Goal: Transaction & Acquisition: Purchase product/service

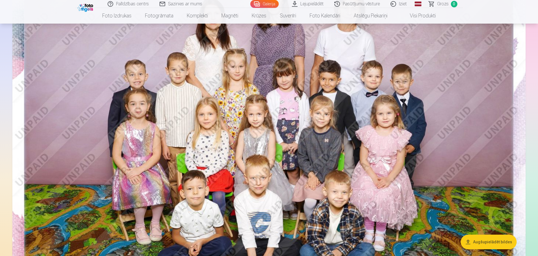
scroll to position [28, 0]
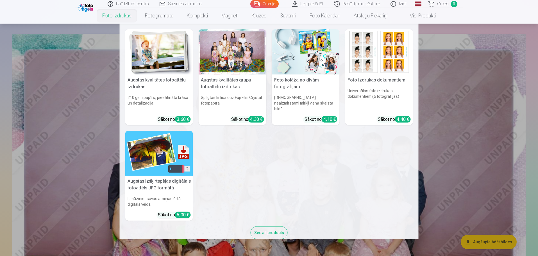
click at [126, 13] on link "Foto izdrukas" at bounding box center [116, 16] width 43 height 16
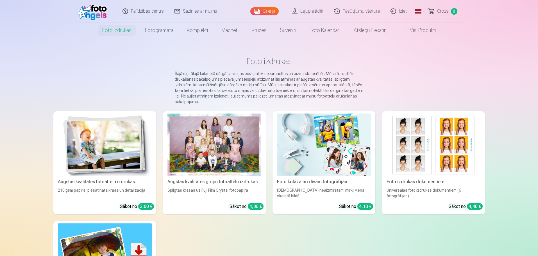
click at [216, 150] on div at bounding box center [214, 144] width 94 height 63
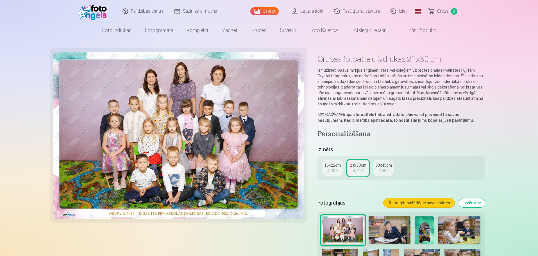
click at [327, 169] on link "15x22cm 4,30 €" at bounding box center [332, 168] width 21 height 16
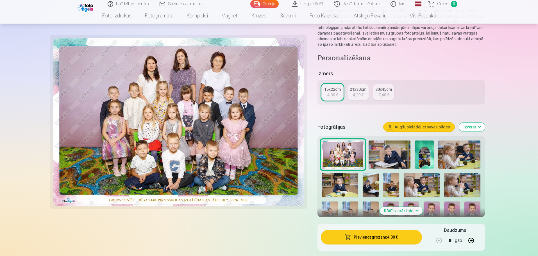
scroll to position [112, 0]
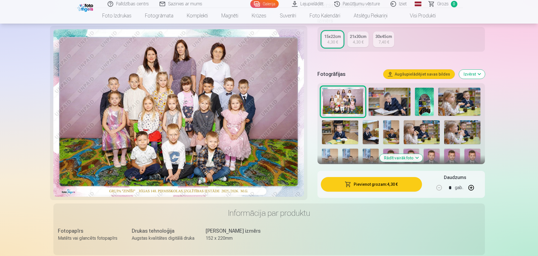
click at [376, 183] on button "Pievienot grozam : 4,30 €" at bounding box center [371, 184] width 101 height 15
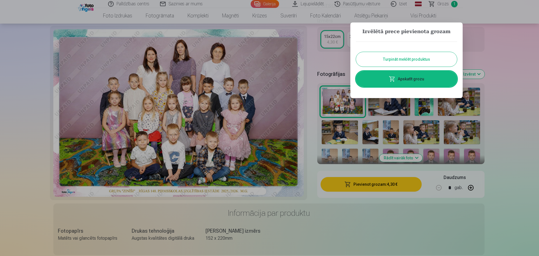
click at [387, 57] on button "Turpināt meklēt produktus" at bounding box center [406, 59] width 101 height 15
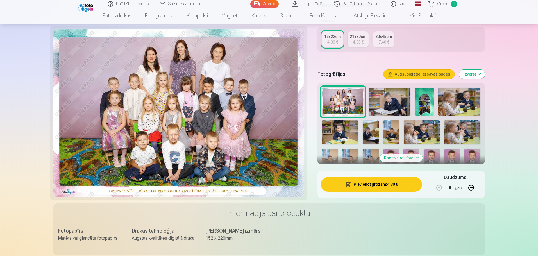
click at [389, 99] on img at bounding box center [389, 102] width 42 height 28
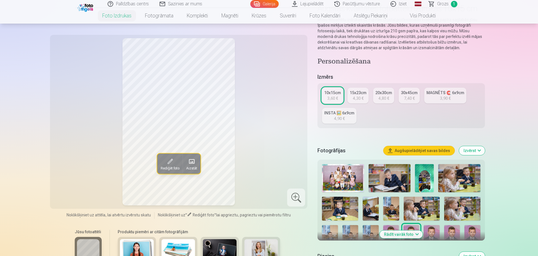
scroll to position [140, 0]
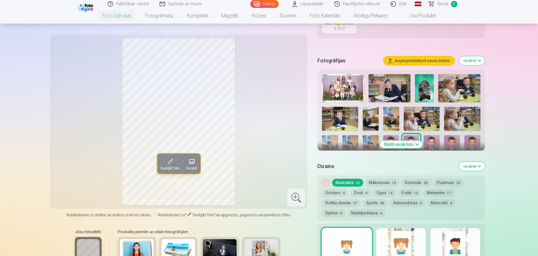
click at [387, 90] on img at bounding box center [389, 88] width 42 height 28
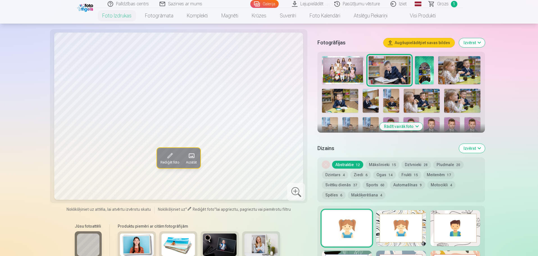
scroll to position [169, 0]
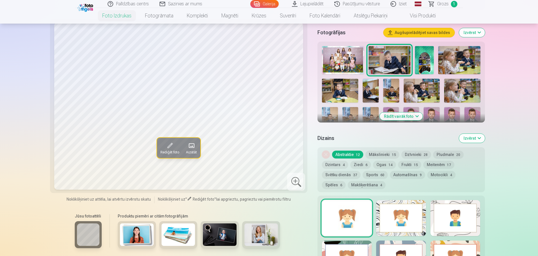
click at [406, 118] on button "Rādīt vairāk foto" at bounding box center [400, 116] width 43 height 8
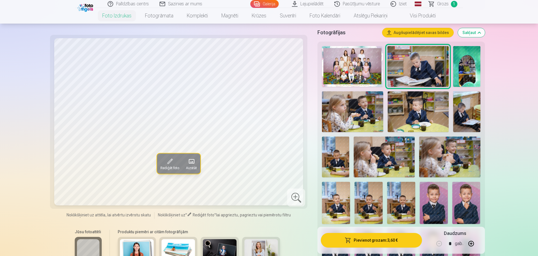
click at [457, 199] on img at bounding box center [466, 203] width 28 height 42
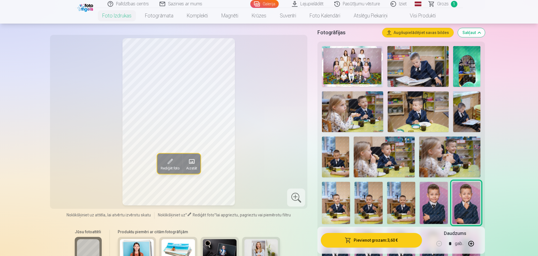
click at [429, 192] on img at bounding box center [434, 203] width 28 height 42
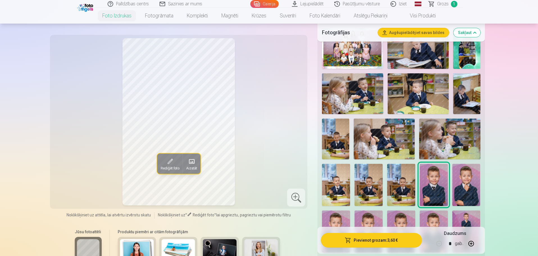
scroll to position [197, 0]
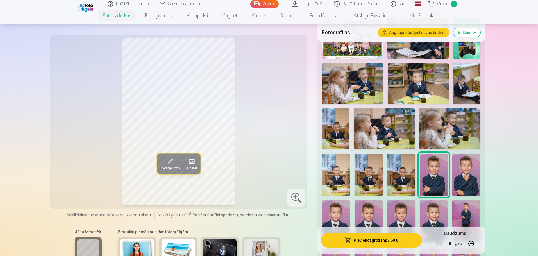
click at [335, 218] on img at bounding box center [336, 221] width 28 height 42
click at [368, 214] on img at bounding box center [368, 221] width 28 height 42
click at [400, 213] on img at bounding box center [401, 221] width 28 height 42
click at [431, 213] on img at bounding box center [434, 221] width 28 height 42
click at [433, 178] on img at bounding box center [434, 175] width 28 height 42
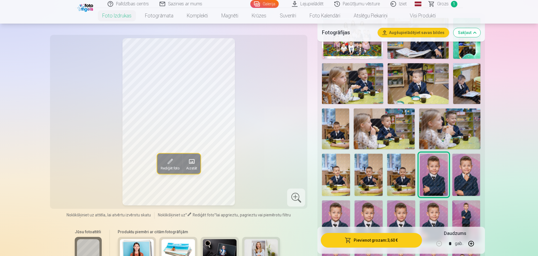
click at [434, 220] on img at bounding box center [434, 221] width 28 height 42
click at [427, 168] on img at bounding box center [434, 175] width 28 height 42
click at [438, 213] on img at bounding box center [434, 221] width 28 height 42
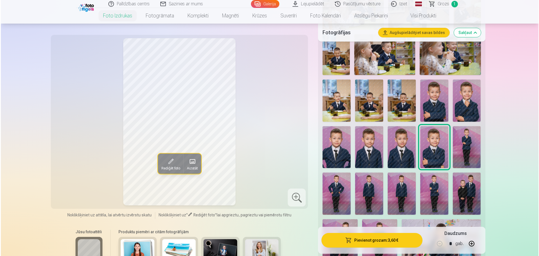
scroll to position [281, 0]
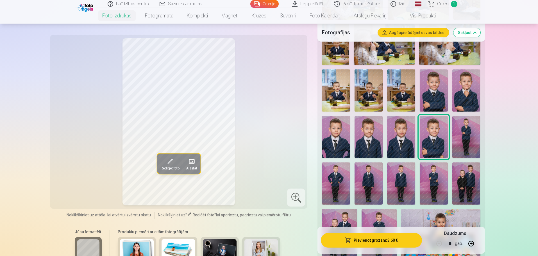
click at [366, 236] on button "Pievienot grozam : 3,60 €" at bounding box center [371, 240] width 101 height 15
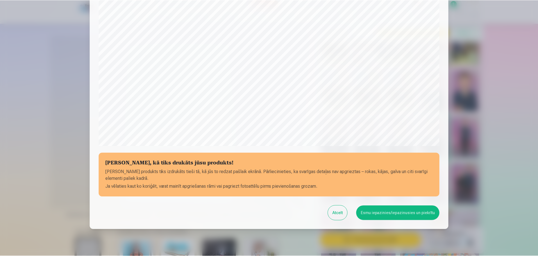
scroll to position [149, 0]
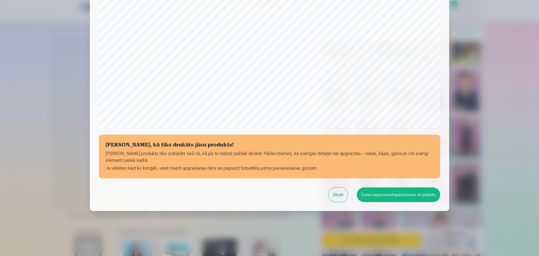
click at [389, 197] on button "Esmu iepazinies/iepazinusies un piekrītu" at bounding box center [398, 194] width 83 height 15
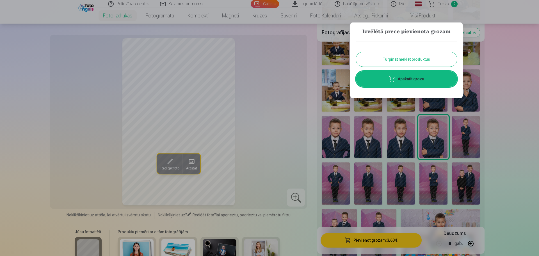
click at [408, 59] on button "Turpināt meklēt produktus" at bounding box center [406, 59] width 101 height 15
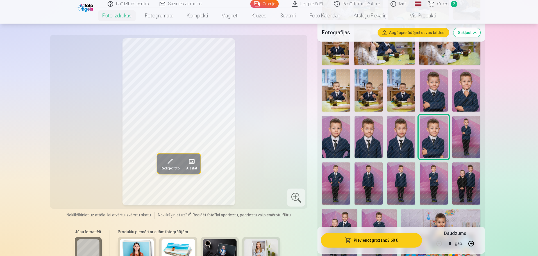
click at [463, 138] on img at bounding box center [466, 137] width 28 height 42
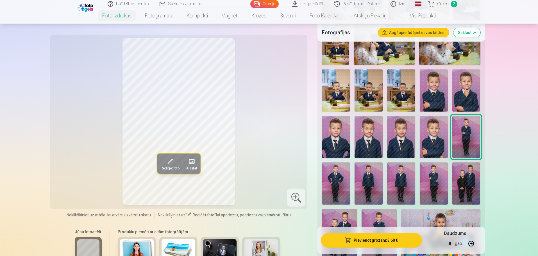
click at [338, 179] on img at bounding box center [336, 183] width 28 height 42
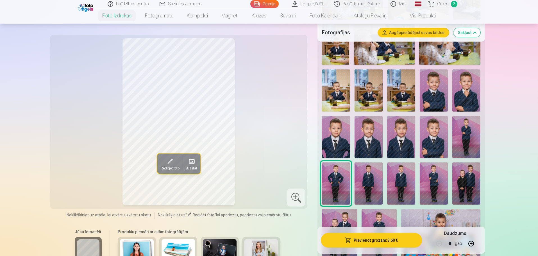
click at [380, 193] on img at bounding box center [368, 183] width 28 height 42
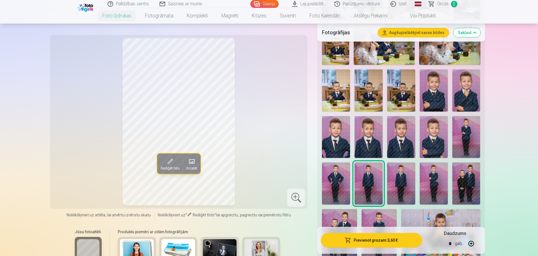
click at [420, 192] on div at bounding box center [401, 148] width 163 height 434
click at [387, 187] on div at bounding box center [401, 148] width 163 height 434
click at [399, 170] on img at bounding box center [401, 183] width 28 height 42
click at [437, 178] on img at bounding box center [434, 183] width 28 height 42
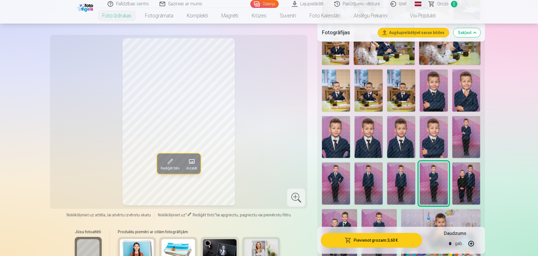
click at [470, 182] on img at bounding box center [466, 183] width 28 height 42
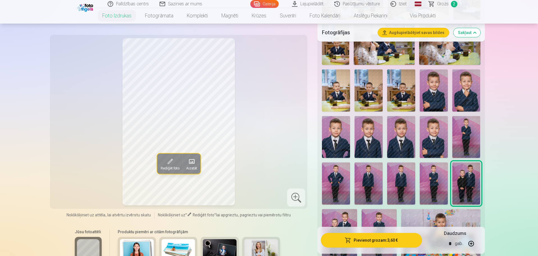
click at [387, 222] on img at bounding box center [378, 235] width 35 height 53
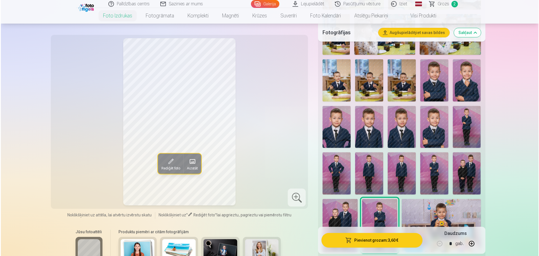
scroll to position [281, 0]
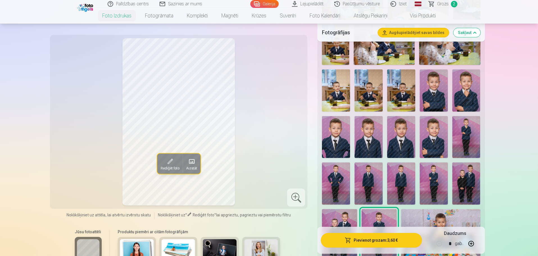
click at [405, 124] on img at bounding box center [401, 137] width 28 height 42
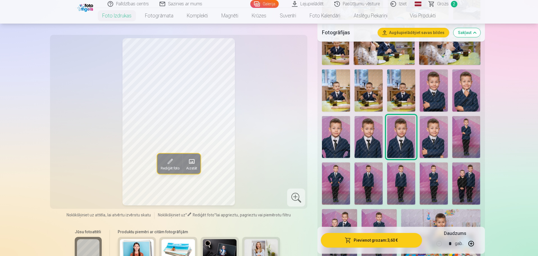
click at [372, 137] on img at bounding box center [368, 137] width 28 height 42
click at [388, 241] on button "Pievienot grozam : 3,60 €" at bounding box center [371, 240] width 101 height 15
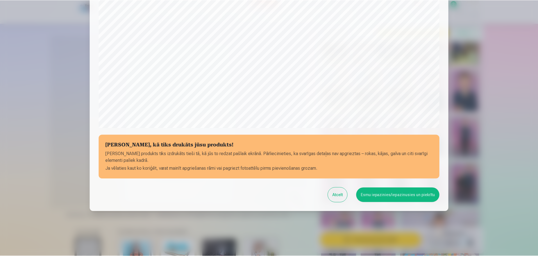
scroll to position [149, 0]
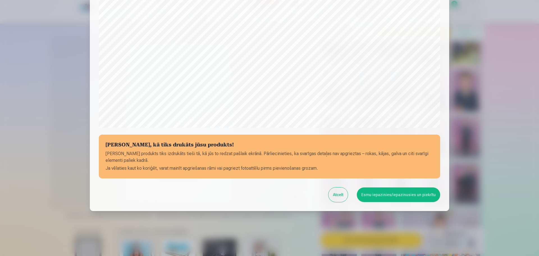
click at [420, 196] on button "Esmu iepazinies/iepazinusies un piekrītu" at bounding box center [398, 194] width 83 height 15
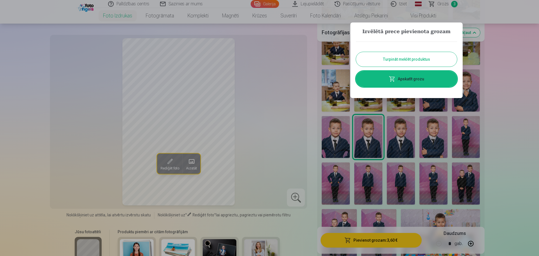
click at [415, 59] on button "Turpināt meklēt produktus" at bounding box center [406, 59] width 101 height 15
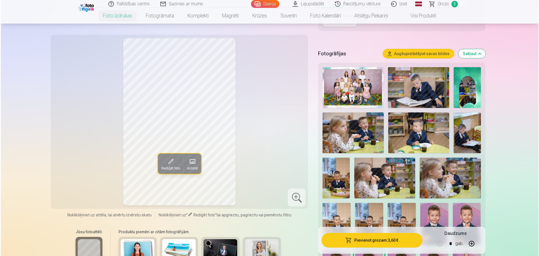
scroll to position [140, 0]
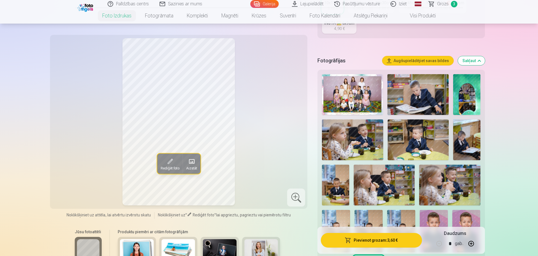
click at [400, 98] on img at bounding box center [417, 94] width 61 height 41
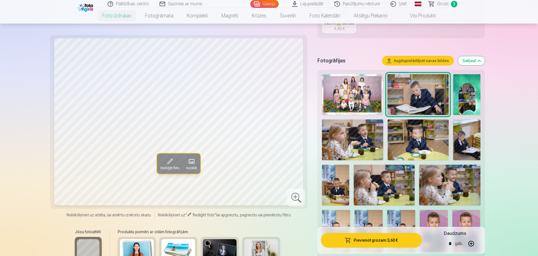
click at [479, 94] on img at bounding box center [466, 94] width 27 height 41
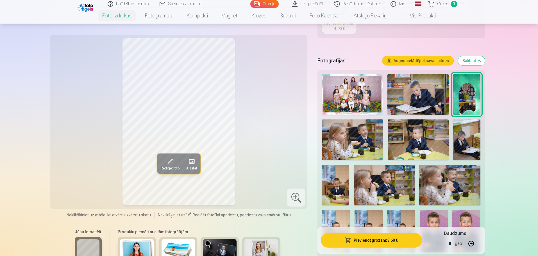
click at [418, 94] on img at bounding box center [417, 94] width 61 height 41
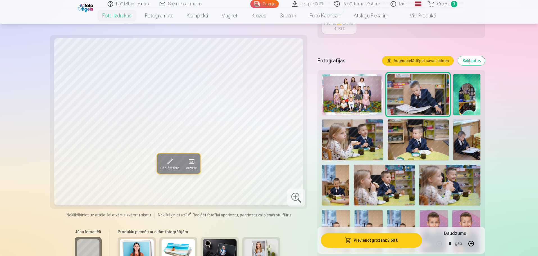
click at [466, 144] on img at bounding box center [466, 139] width 27 height 41
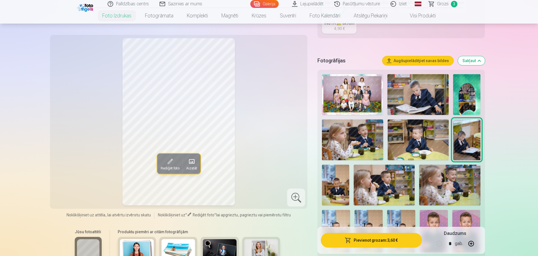
click at [425, 93] on img at bounding box center [417, 94] width 61 height 41
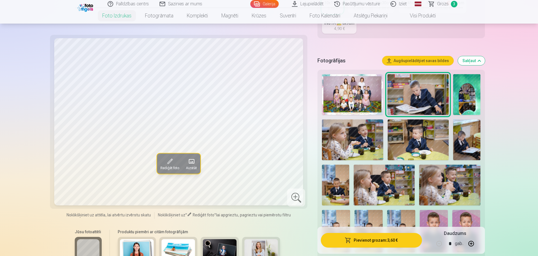
click at [371, 237] on button "Pievienot grozam : 3,60 €" at bounding box center [371, 240] width 101 height 15
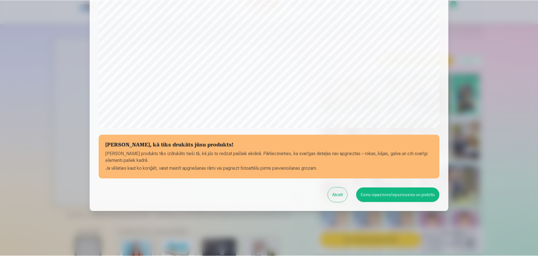
scroll to position [149, 0]
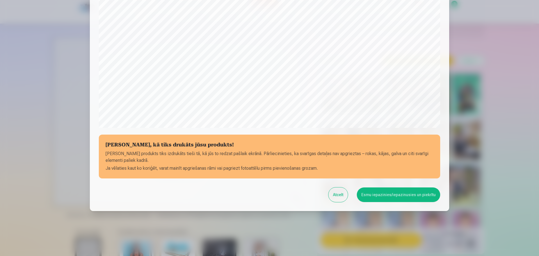
click at [398, 197] on button "Esmu iepazinies/iepazinusies un piekrītu" at bounding box center [398, 194] width 83 height 15
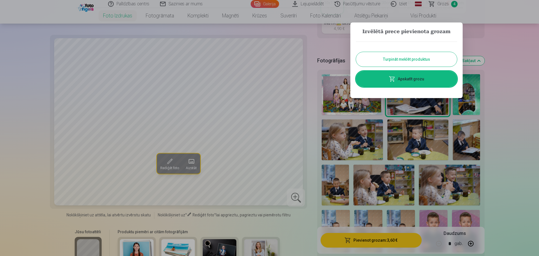
click at [414, 79] on link "Apskatīt grozu" at bounding box center [406, 79] width 101 height 16
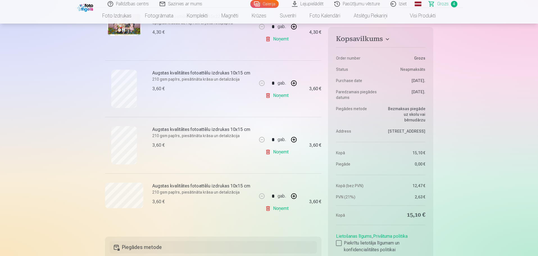
scroll to position [140, 0]
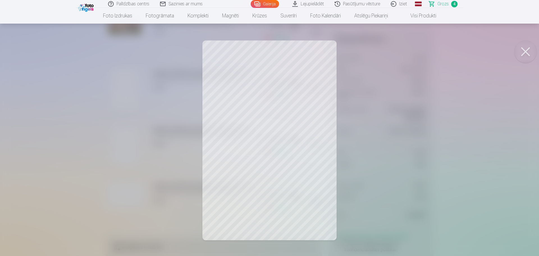
click at [524, 47] on button at bounding box center [526, 51] width 22 height 22
click at [526, 53] on button at bounding box center [526, 51] width 22 height 22
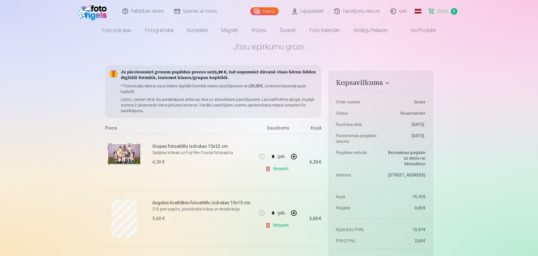
scroll to position [0, 0]
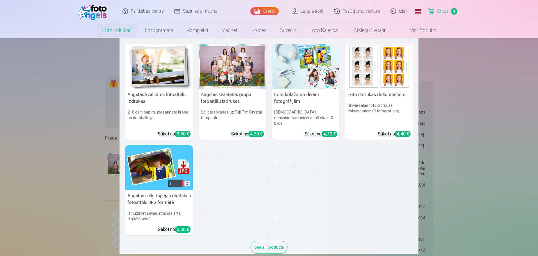
click at [119, 34] on link "Foto izdrukas" at bounding box center [116, 30] width 43 height 16
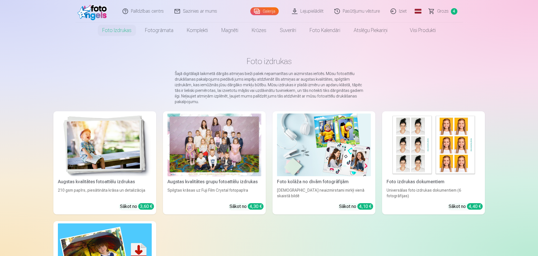
click at [214, 154] on div at bounding box center [214, 144] width 94 height 63
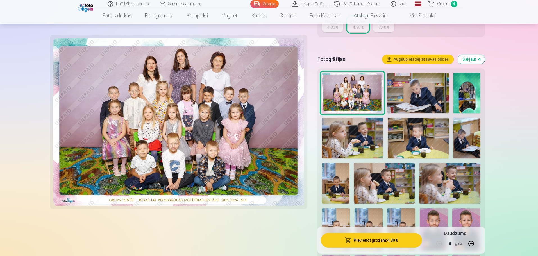
scroll to position [140, 0]
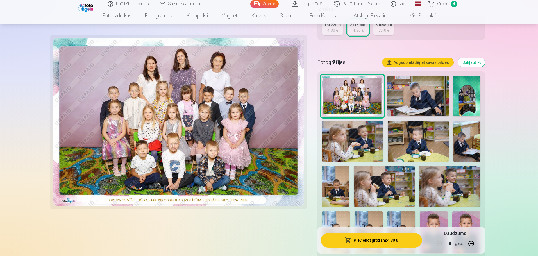
click at [429, 99] on img at bounding box center [417, 96] width 61 height 41
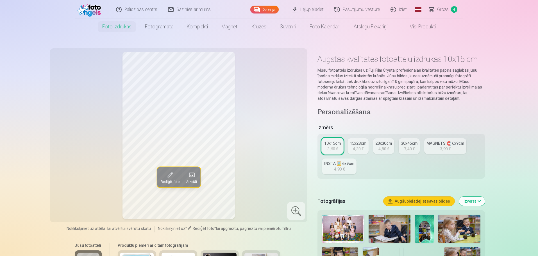
scroll to position [112, 0]
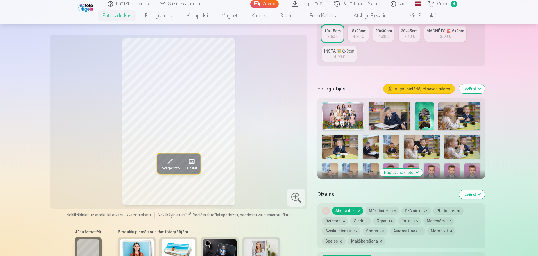
click at [392, 106] on img at bounding box center [389, 116] width 42 height 28
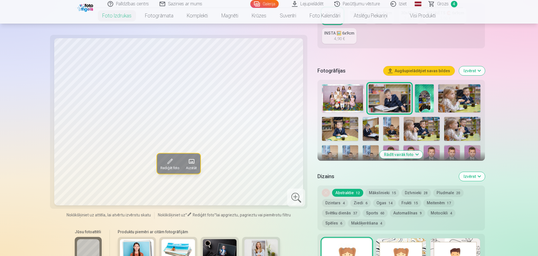
scroll to position [140, 0]
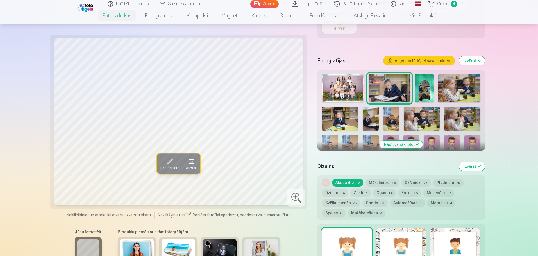
click at [403, 140] on div at bounding box center [401, 160] width 163 height 177
click at [404, 144] on button "Rādīt vairāk foto" at bounding box center [400, 144] width 43 height 8
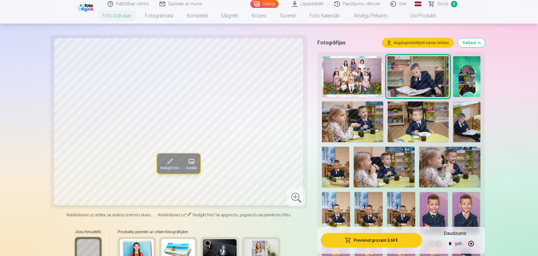
scroll to position [169, 0]
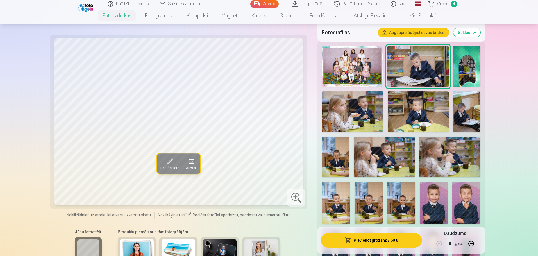
click at [433, 198] on img at bounding box center [434, 203] width 28 height 42
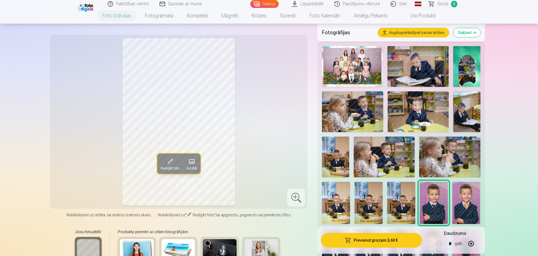
click at [472, 197] on img at bounding box center [466, 203] width 28 height 42
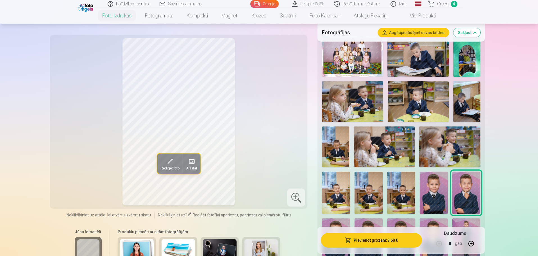
scroll to position [197, 0]
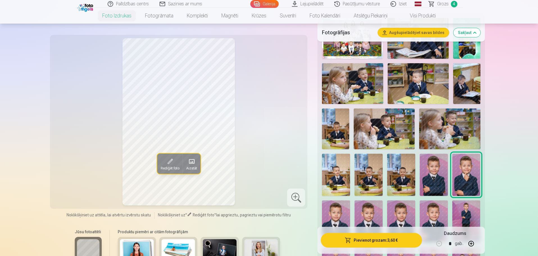
click at [339, 219] on img at bounding box center [336, 221] width 28 height 42
click at [374, 220] on img at bounding box center [368, 221] width 28 height 42
click at [397, 211] on img at bounding box center [401, 221] width 28 height 42
click at [438, 213] on img at bounding box center [434, 221] width 28 height 42
click at [470, 214] on img at bounding box center [466, 221] width 28 height 42
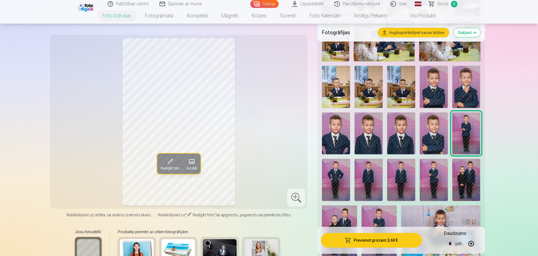
scroll to position [225, 0]
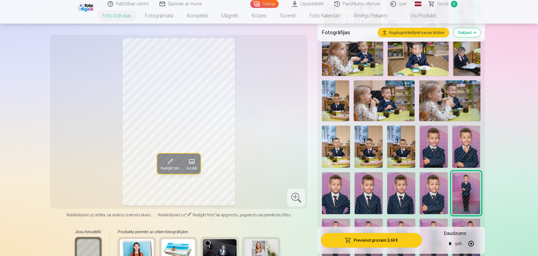
click at [440, 4] on span "Grozs" at bounding box center [443, 4] width 12 height 7
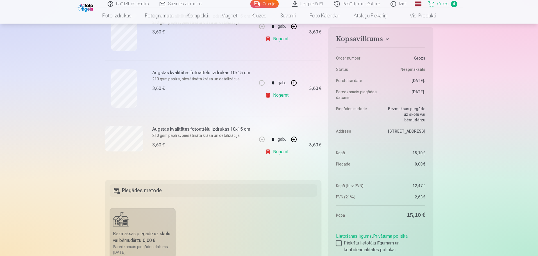
scroll to position [253, 0]
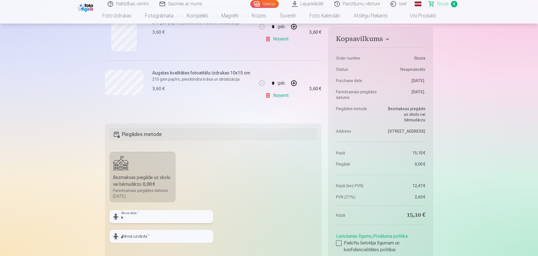
click at [142, 215] on input "text" at bounding box center [162, 216] width 104 height 13
drag, startPoint x: 136, startPoint y: 221, endPoint x: 106, endPoint y: 225, distance: 29.8
click at [106, 225] on fieldset "Piegādes metode Bezmaksas piegāde uz skolu vai bērnudārzu : 0,00 € Paredzamais …" at bounding box center [213, 191] width 217 height 134
type input "*********"
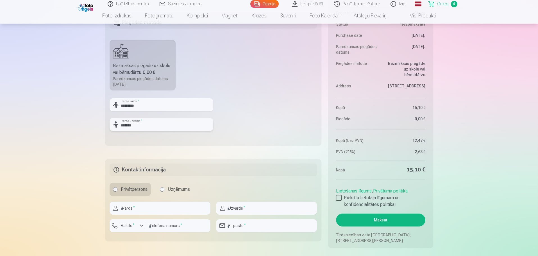
scroll to position [365, 0]
type input "*******"
click at [147, 206] on input "text" at bounding box center [160, 207] width 101 height 13
type input "********"
click at [241, 210] on input "text" at bounding box center [266, 207] width 101 height 13
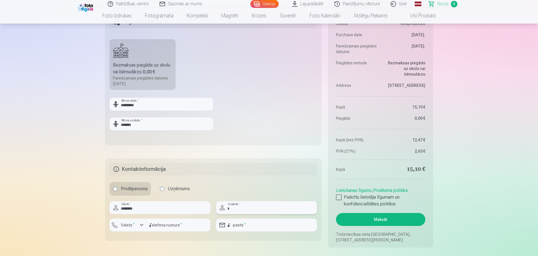
type input "*******"
click at [168, 220] on input "number" at bounding box center [178, 225] width 64 height 13
type input "********"
click at [131, 224] on label "Valsts *" at bounding box center [128, 225] width 18 height 6
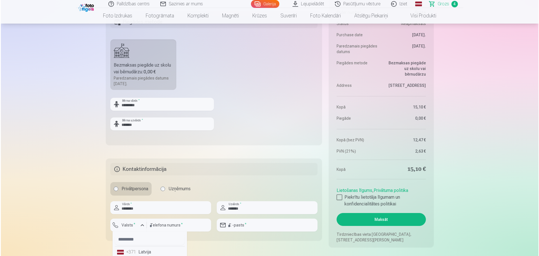
scroll to position [367, 0]
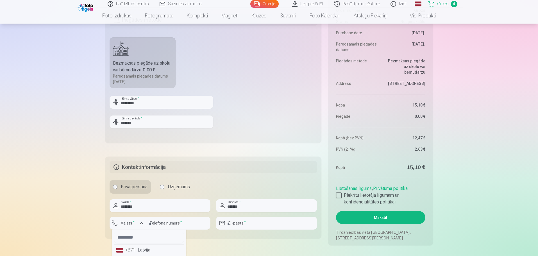
click at [142, 250] on li "+371 Latvija" at bounding box center [149, 249] width 70 height 11
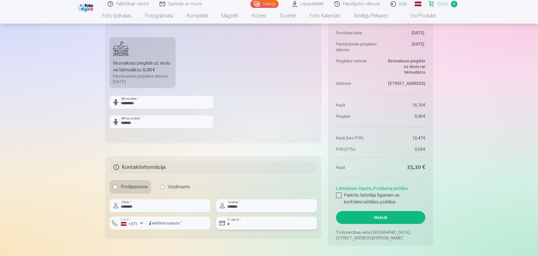
drag, startPoint x: 243, startPoint y: 224, endPoint x: 264, endPoint y: 225, distance: 21.1
click at [242, 224] on input "email" at bounding box center [266, 223] width 101 height 13
type input "**********"
click at [335, 196] on aside "Kopsavilkums Order number Grozs Status Neapmaksāts Purchase date 13.10.2025. Pa…" at bounding box center [380, 112] width 105 height 266
click at [340, 196] on div at bounding box center [339, 195] width 6 height 6
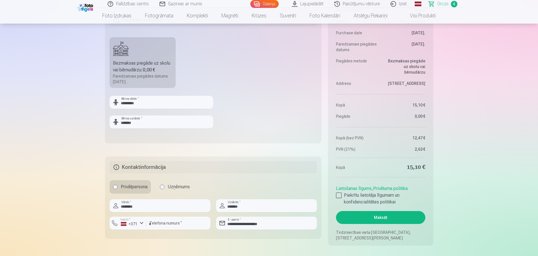
click at [381, 219] on button "Maksāt" at bounding box center [380, 217] width 89 height 13
